Goal: Task Accomplishment & Management: Manage account settings

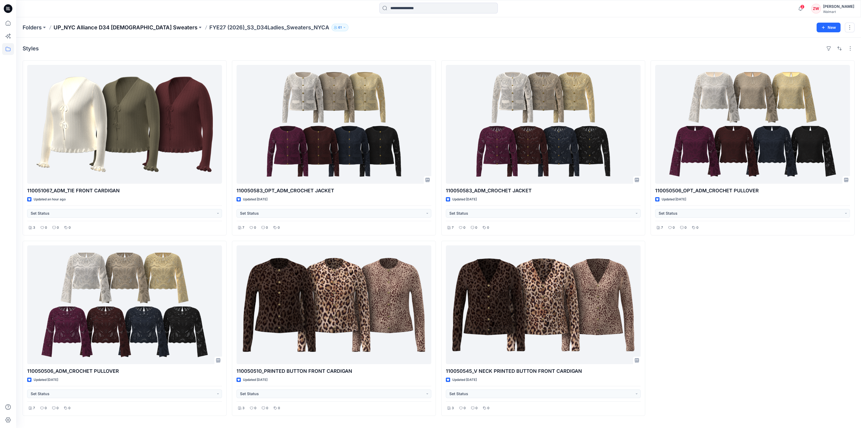
click at [133, 27] on p "UP_NYC Alliance D34 [DEMOGRAPHIC_DATA] Sweaters" at bounding box center [126, 28] width 144 height 8
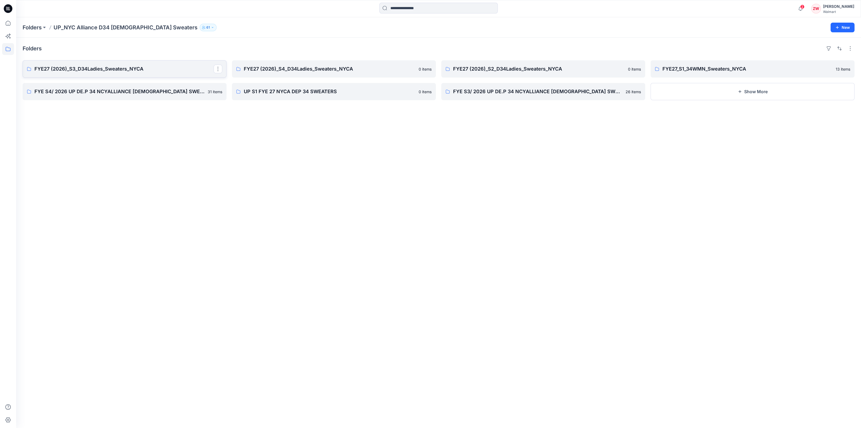
click at [106, 68] on p "FYE27 (2026)_S3_D34Ladies_Sweaters_NYCA" at bounding box center [123, 69] width 179 height 8
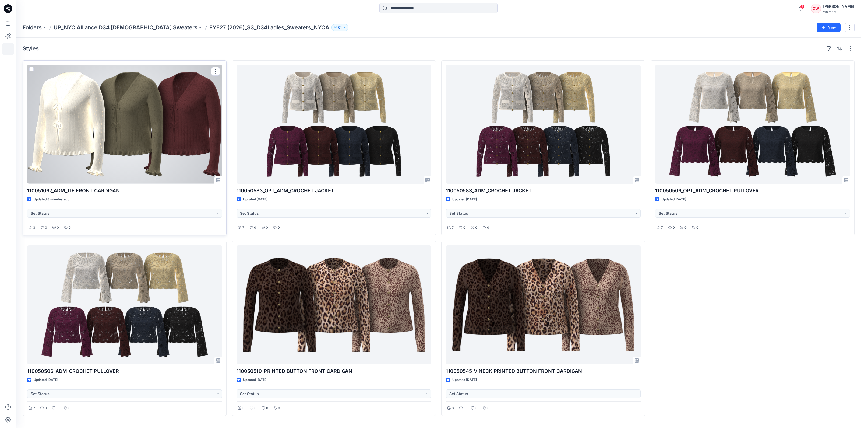
click at [103, 161] on div at bounding box center [124, 124] width 195 height 119
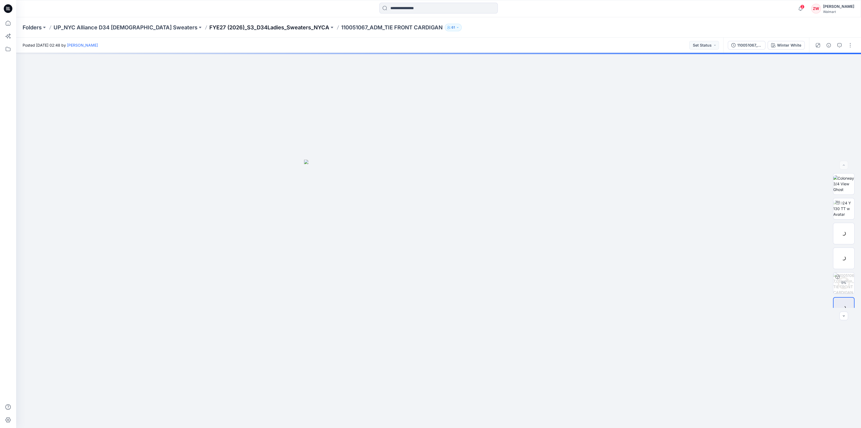
click at [266, 28] on p "FYE27 (2026)_S3_D34Ladies_Sweaters_NYCA" at bounding box center [269, 28] width 120 height 8
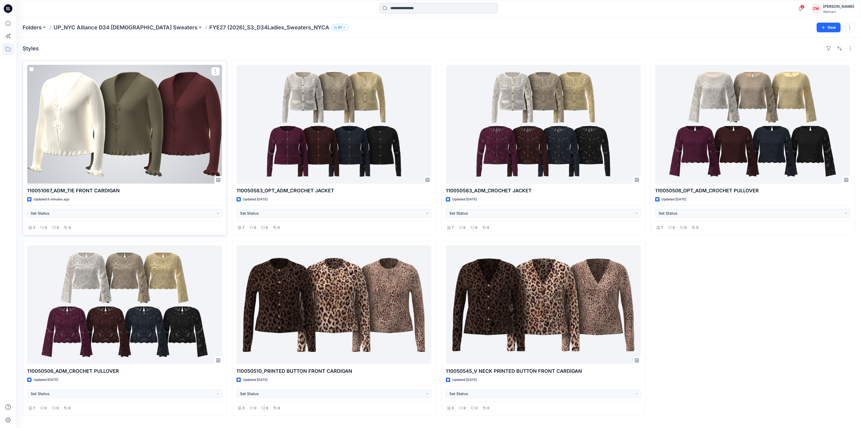
click at [187, 111] on div at bounding box center [124, 124] width 195 height 119
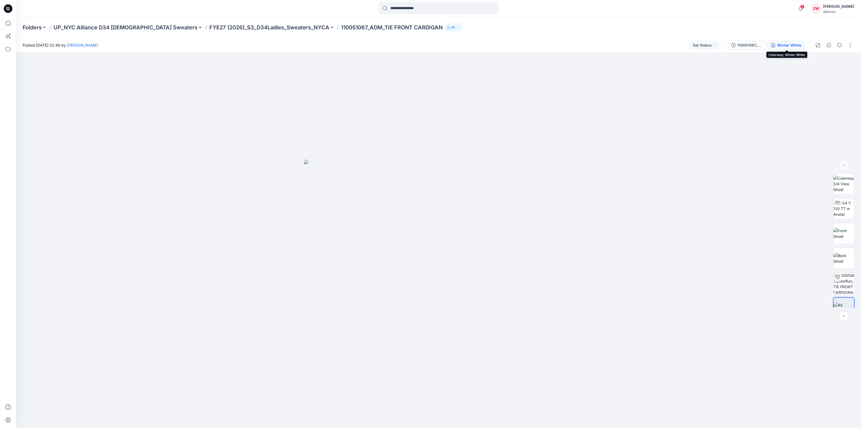
click at [786, 47] on div "Winter White" at bounding box center [789, 45] width 24 height 6
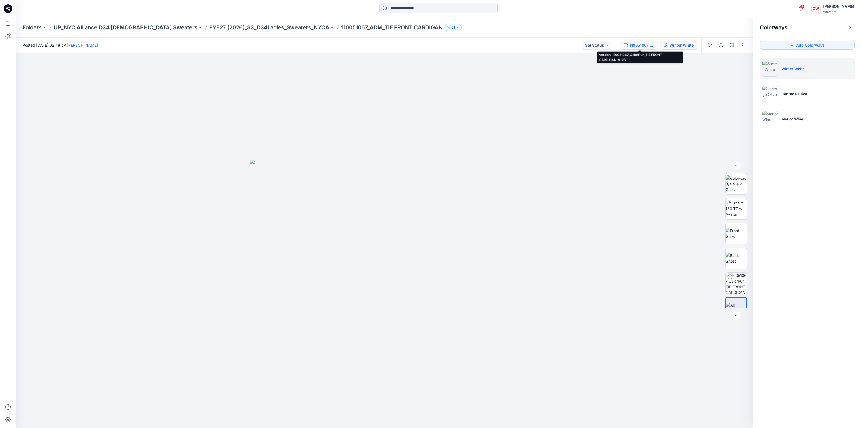
click at [649, 42] on div "110051067_ColorRun_TIE FRONT CARDIGAN-9-26" at bounding box center [642, 45] width 25 height 6
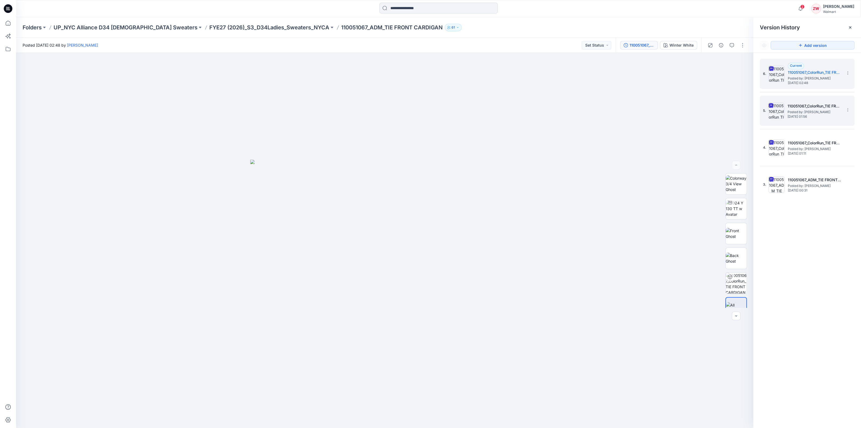
click at [810, 113] on span "Posted by: [PERSON_NAME]" at bounding box center [815, 111] width 54 height 5
click at [643, 45] on div "110051067_ColorRun_TIE FRONT CARDIGAN" at bounding box center [642, 45] width 25 height 6
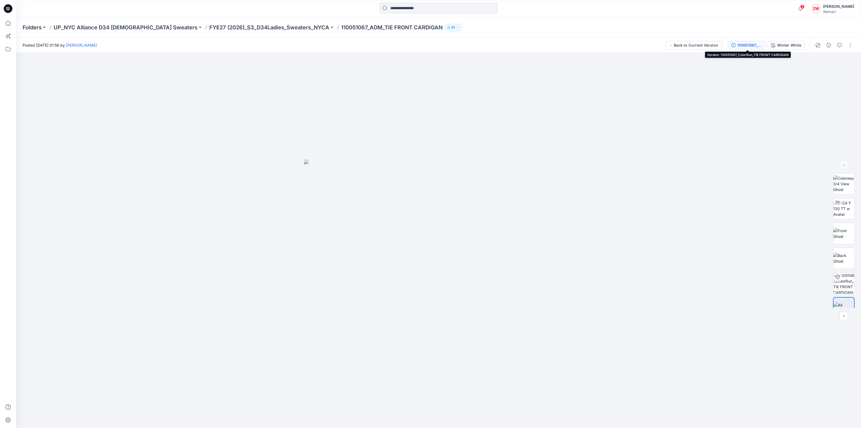
click at [744, 45] on div "110051067_ColorRun_TIE FRONT CARDIGAN" at bounding box center [749, 45] width 25 height 6
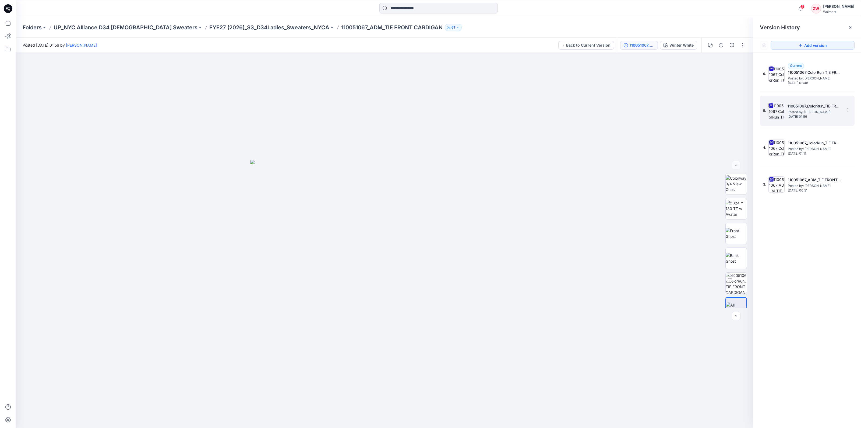
click at [802, 106] on h5 "110051067_ColorRun_TIE FRONT CARDIGAN" at bounding box center [815, 106] width 54 height 6
click at [805, 75] on h5 "110051067_ColorRun_TIE FRONT CARDIGAN-9-26" at bounding box center [815, 72] width 54 height 6
click at [812, 111] on span "Posted by: [PERSON_NAME]" at bounding box center [815, 111] width 54 height 5
click at [735, 261] on img at bounding box center [736, 257] width 21 height 11
click at [808, 87] on div "6. Current 110051067_ColorRun_TIE FRONT CARDIGAN-9-26 Posted by: [PERSON_NAME] …" at bounding box center [807, 74] width 95 height 30
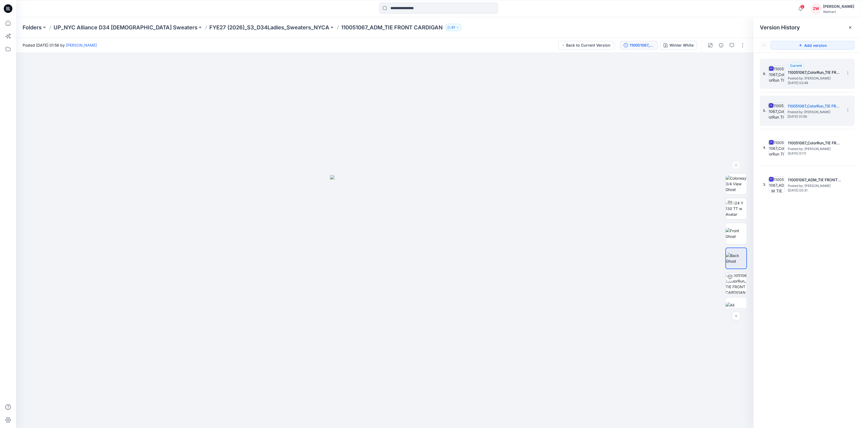
click at [808, 79] on span "Posted by: [PERSON_NAME]" at bounding box center [815, 78] width 54 height 5
click at [729, 256] on img at bounding box center [736, 257] width 21 height 11
click at [806, 112] on span "Posted by: [PERSON_NAME]" at bounding box center [815, 111] width 54 height 5
click at [849, 110] on icon at bounding box center [848, 110] width 4 height 4
click at [810, 165] on span "Delete Version" at bounding box center [810, 166] width 25 height 6
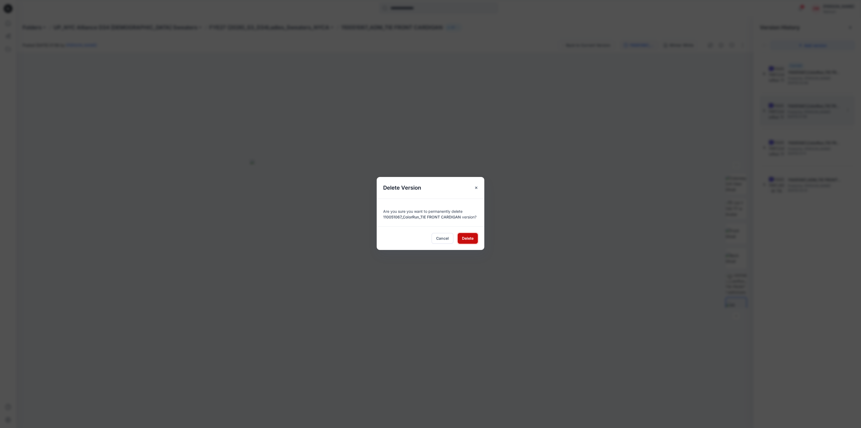
click at [464, 240] on span "Delete" at bounding box center [468, 238] width 12 height 6
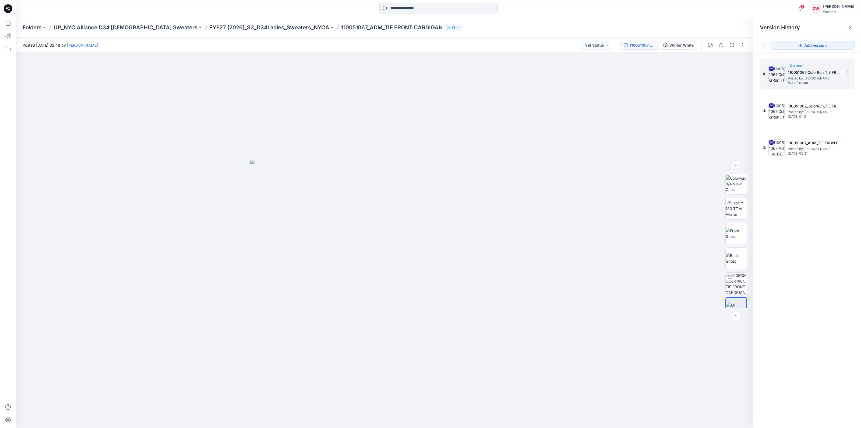
click at [786, 83] on div "6. Current 110051067_ColorRun_TIE FRONT CARDIGAN-9-26 Posted by: [PERSON_NAME] …" at bounding box center [803, 74] width 81 height 26
click at [813, 115] on span "[DATE] 01:11" at bounding box center [815, 117] width 54 height 4
click at [816, 74] on h5 "110051067_ColorRun_TIE FRONT CARDIGAN-9-26" at bounding box center [815, 72] width 54 height 6
click at [739, 207] on img at bounding box center [736, 208] width 21 height 17
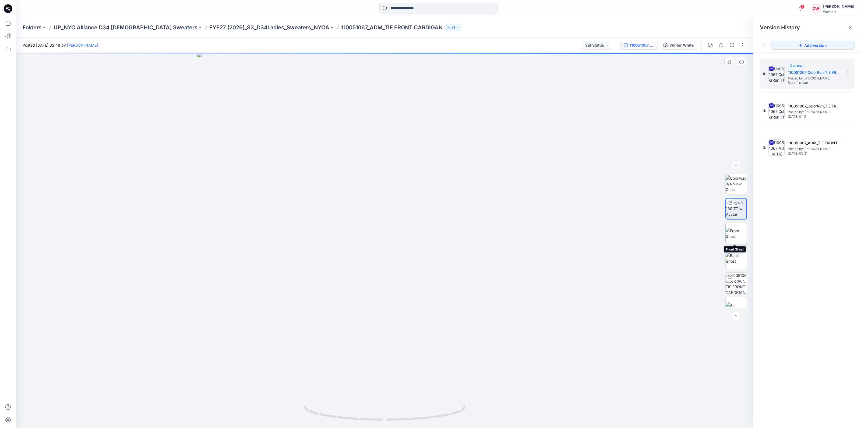
click at [736, 228] on img at bounding box center [736, 233] width 21 height 11
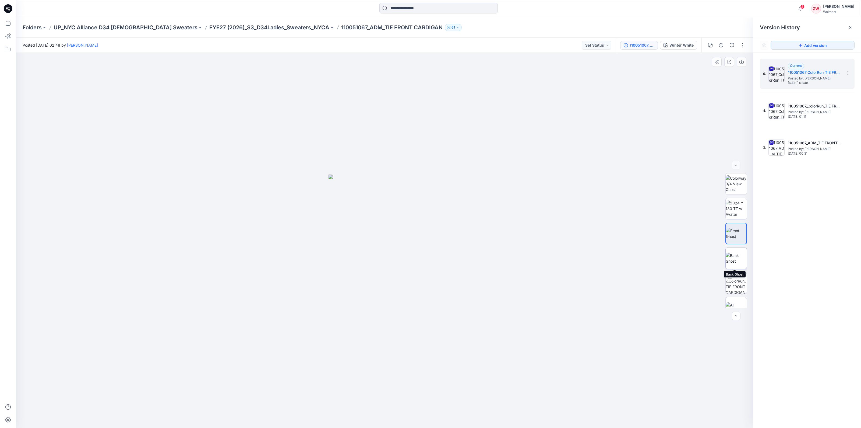
click at [735, 253] on img at bounding box center [736, 257] width 21 height 11
click at [736, 276] on img at bounding box center [736, 282] width 21 height 21
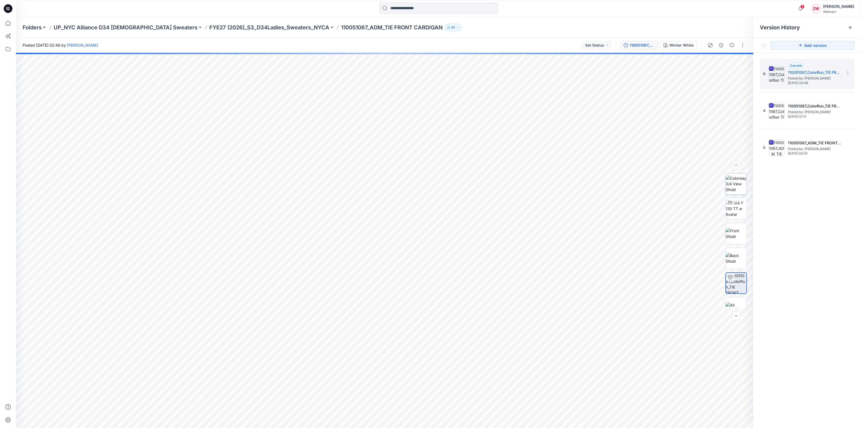
click at [726, 188] on img at bounding box center [736, 183] width 21 height 17
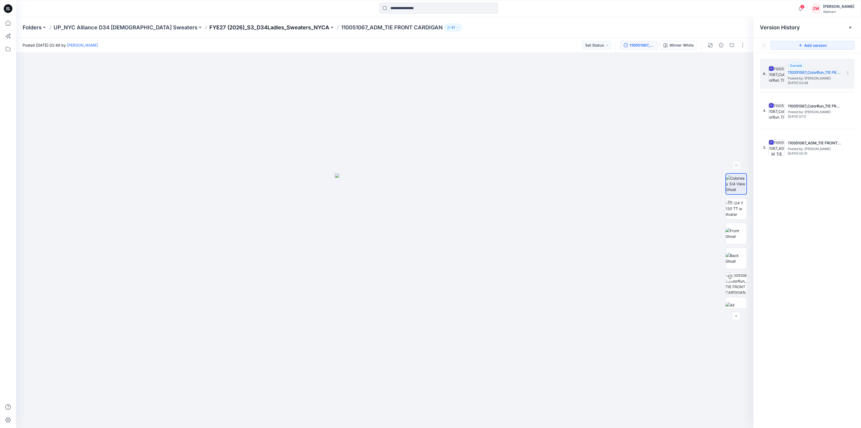
click at [267, 24] on p "FYE27 (2026)_S3_D34Ladies_Sweaters_NYCA" at bounding box center [269, 28] width 120 height 8
